Goal: Find specific page/section: Find specific page/section

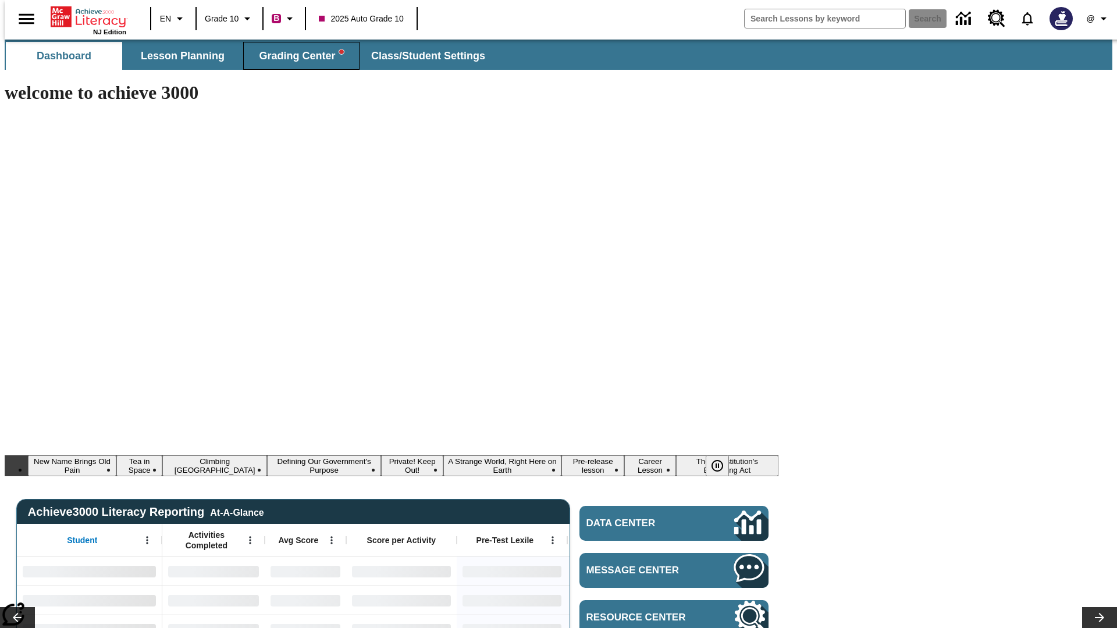
click at [297, 56] on span "Grading Center" at bounding box center [301, 55] width 84 height 13
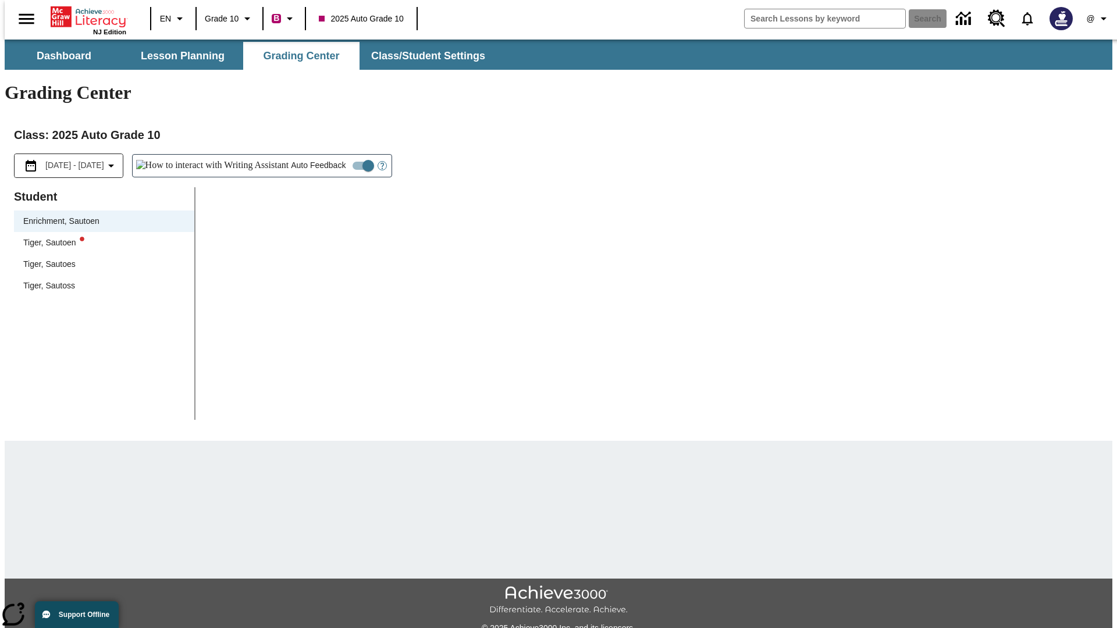
click at [100, 237] on div "Tiger, Sautoen" at bounding box center [104, 243] width 162 height 12
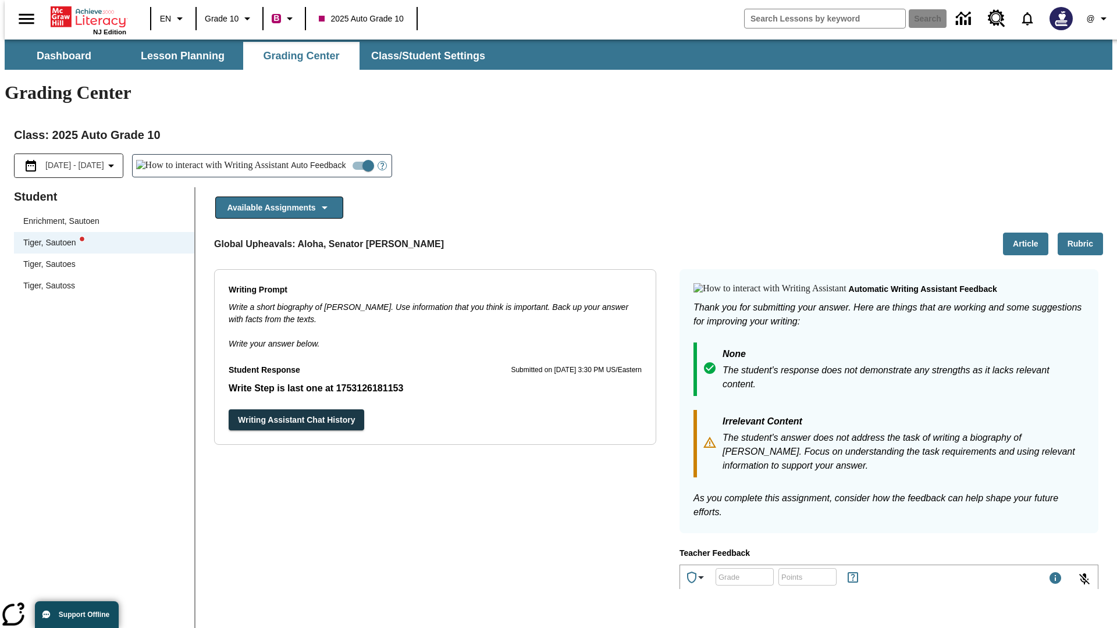
scroll to position [201, 0]
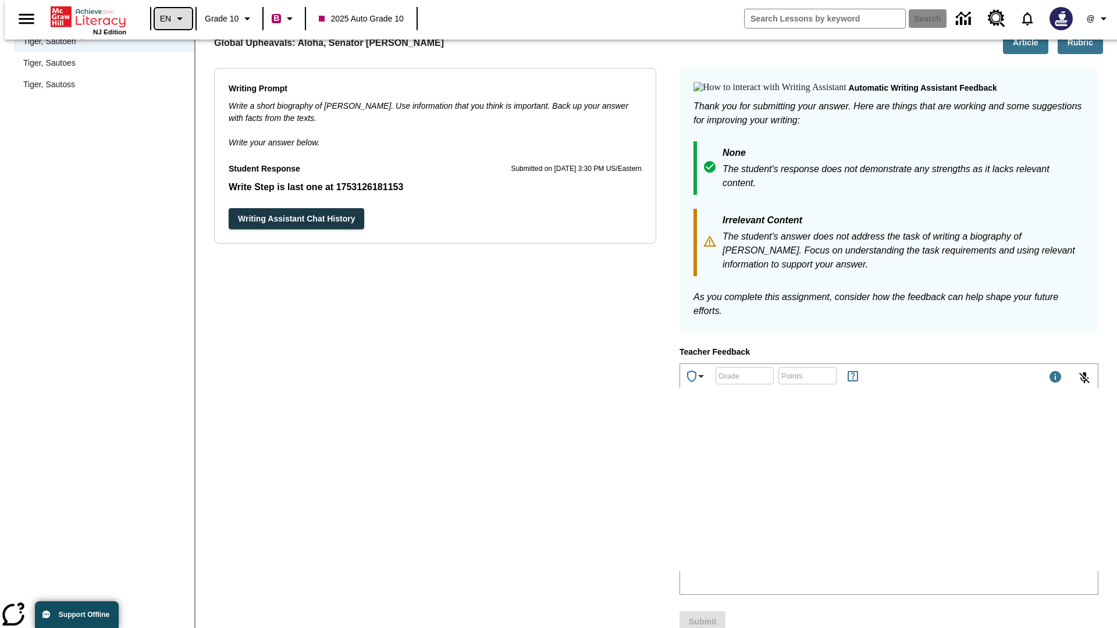
click at [173, 19] on icon "Language: EN, Select a language" at bounding box center [180, 19] width 14 height 14
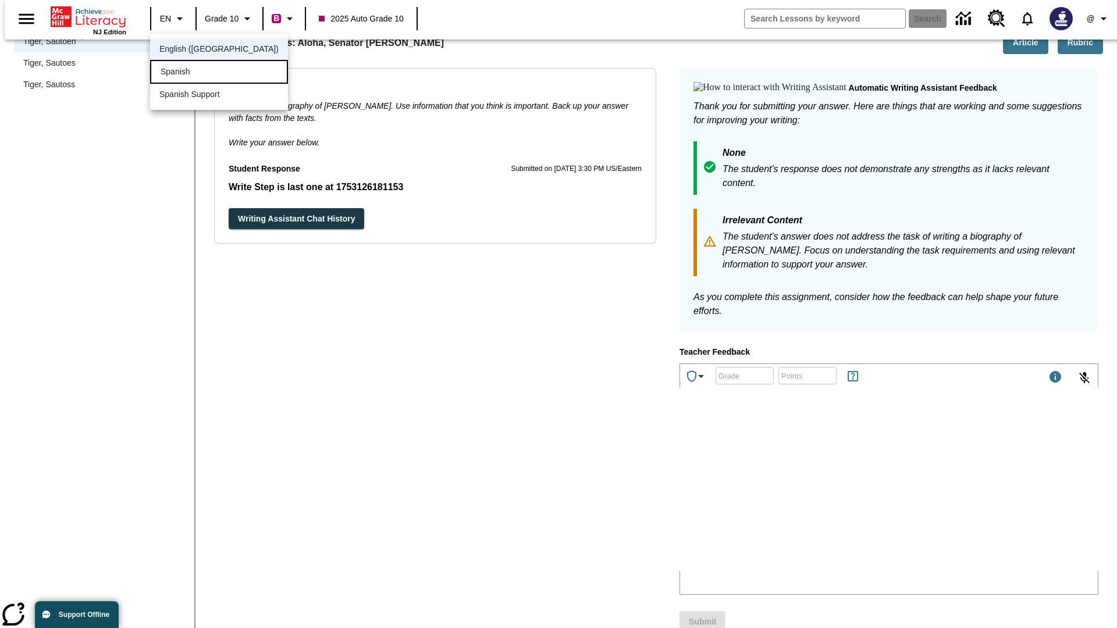
click at [194, 73] on div "Spanish" at bounding box center [219, 72] width 138 height 24
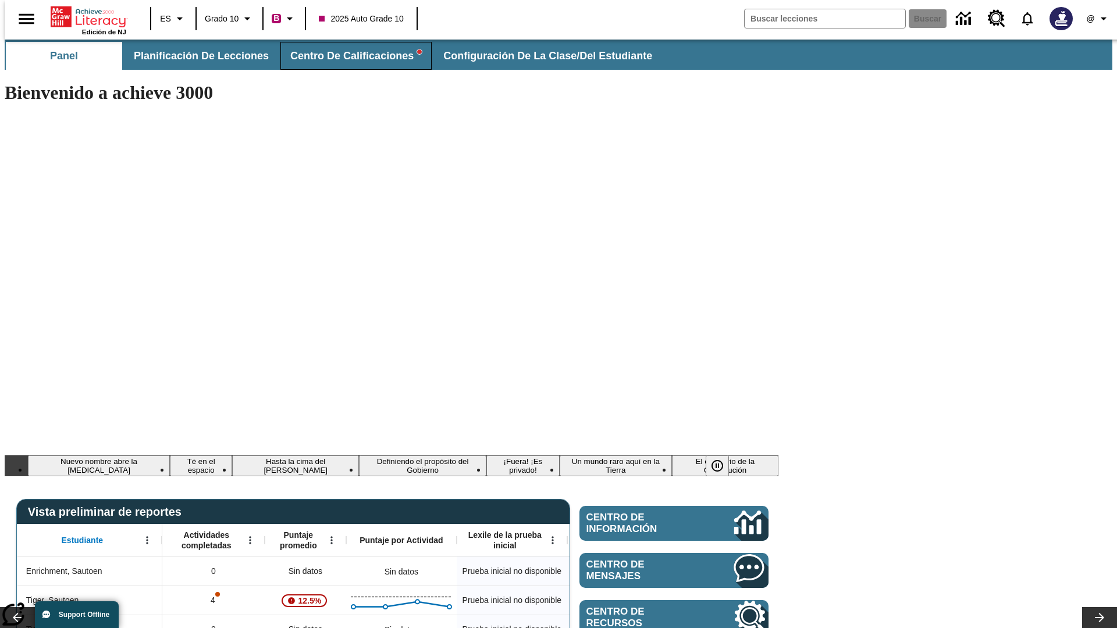
click at [346, 56] on span "Centro de calificaciones" at bounding box center [356, 55] width 132 height 13
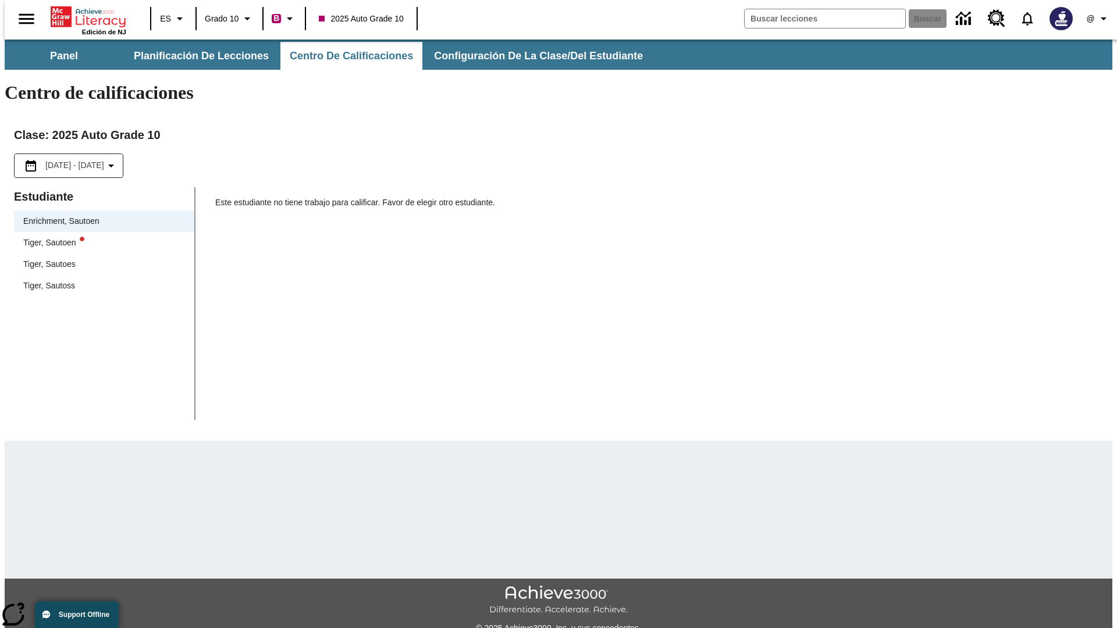
click at [100, 237] on div "Tiger, Sautoen" at bounding box center [104, 243] width 162 height 12
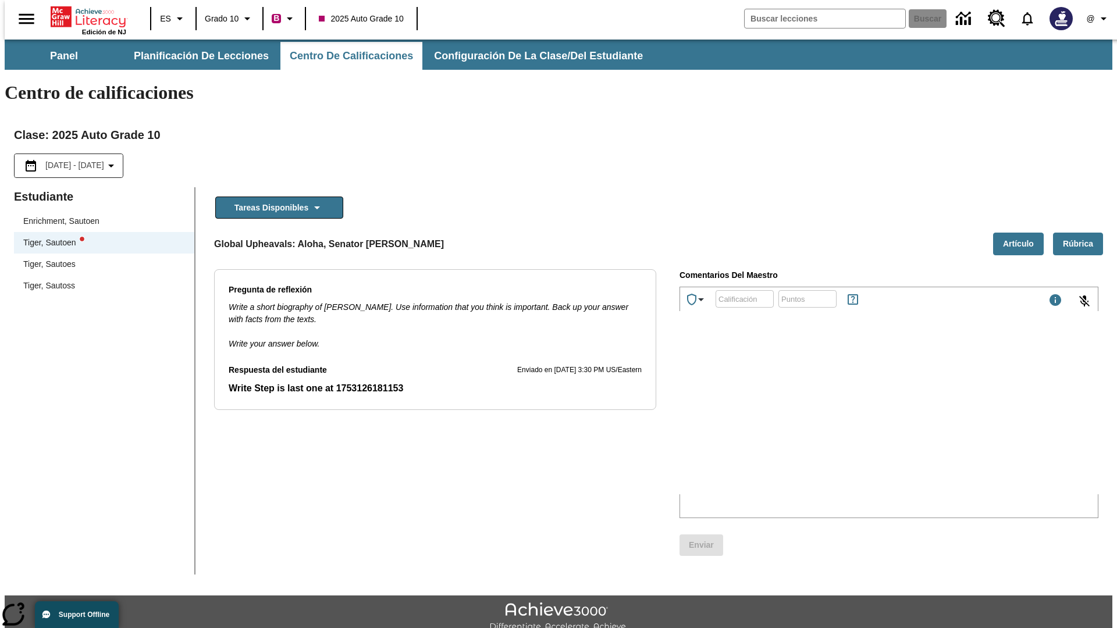
scroll to position [26, 0]
